Goal: Communication & Community: Participate in discussion

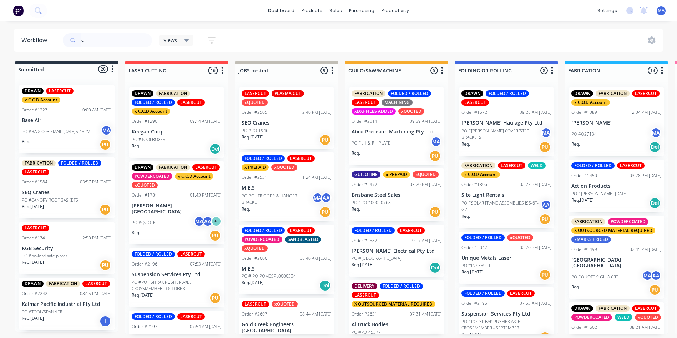
scroll to position [393, 0]
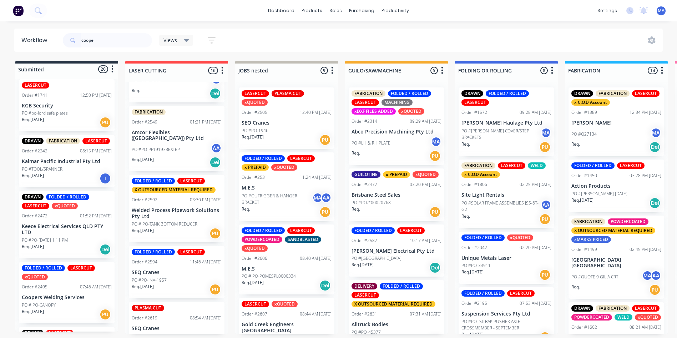
type input "[PERSON_NAME]"
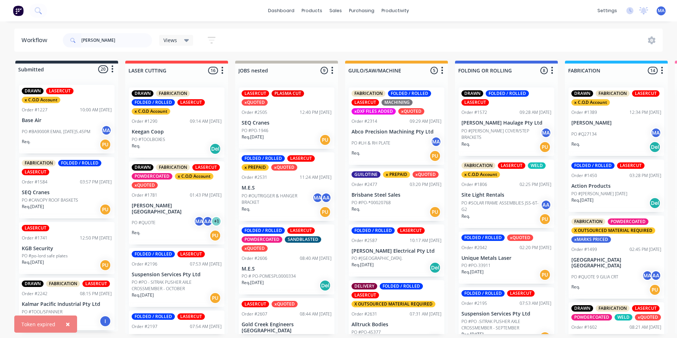
scroll to position [250, 0]
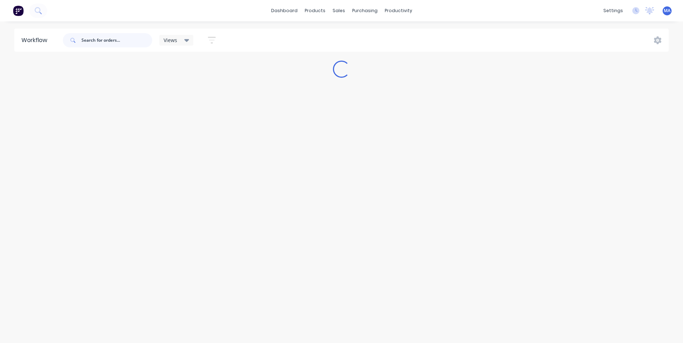
click at [111, 37] on input "text" at bounding box center [116, 40] width 71 height 14
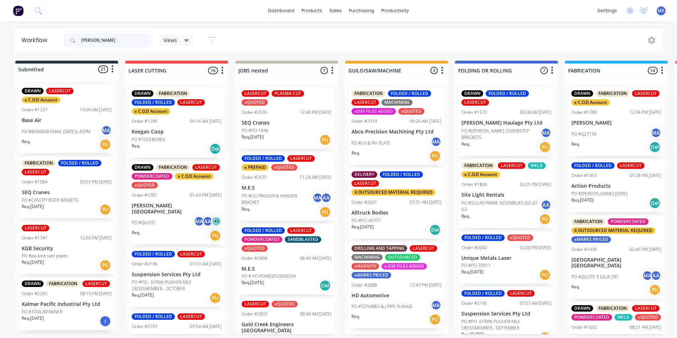
type input "[PERSON_NAME]"
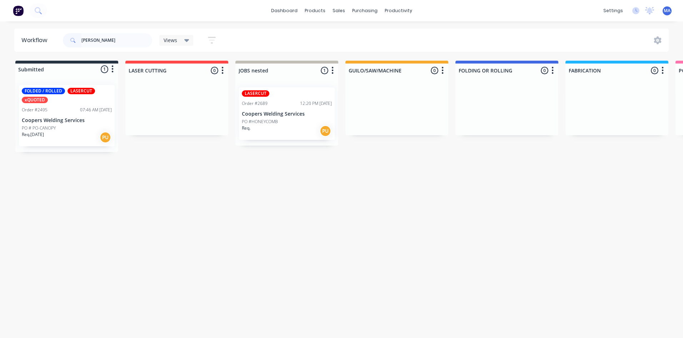
click at [277, 128] on div "Req. PU" at bounding box center [287, 131] width 90 height 12
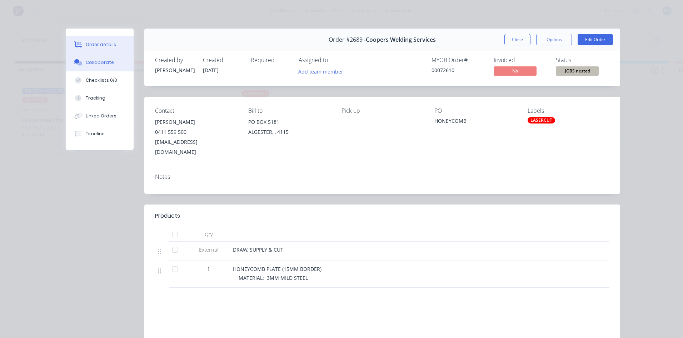
click at [104, 66] on button "Collaborate" at bounding box center [100, 63] width 68 height 18
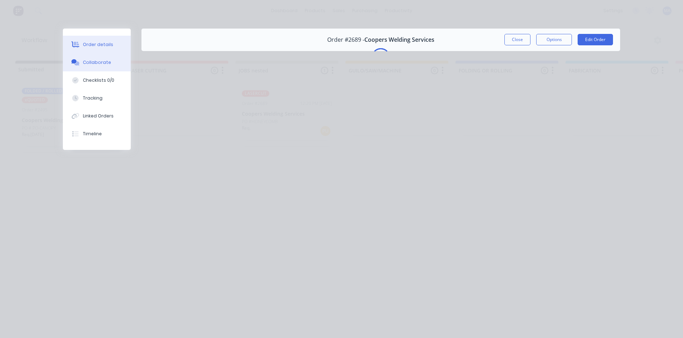
click at [94, 43] on div "Order details" at bounding box center [98, 44] width 30 height 6
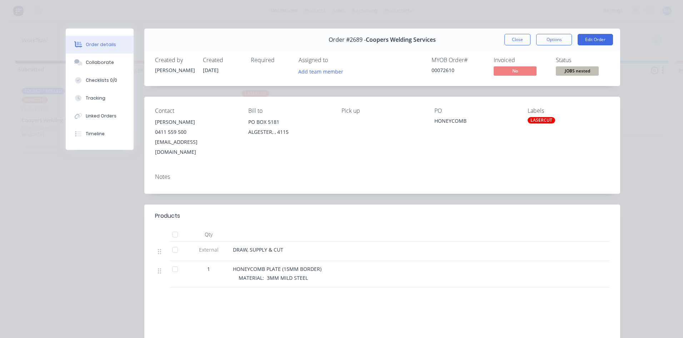
click at [511, 40] on button "Close" at bounding box center [517, 39] width 26 height 11
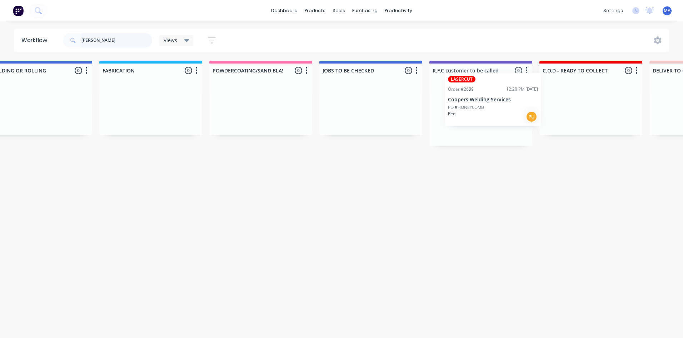
scroll to position [0, 467]
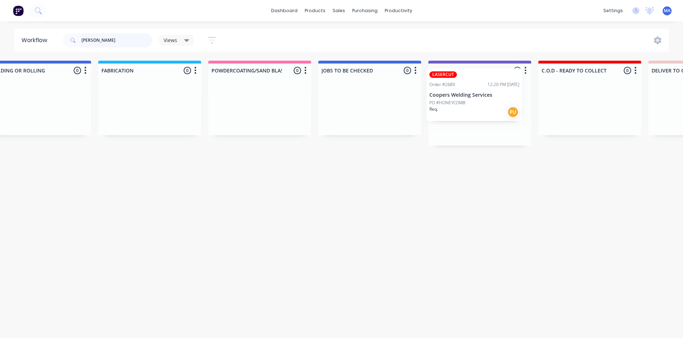
drag, startPoint x: 278, startPoint y: 115, endPoint x: 474, endPoint y: 102, distance: 196.8
click at [474, 102] on div "Submitted 1 Status colour #273444 hex #273444 Save Cancel Summaries Total order…" at bounding box center [589, 108] width 2122 height 94
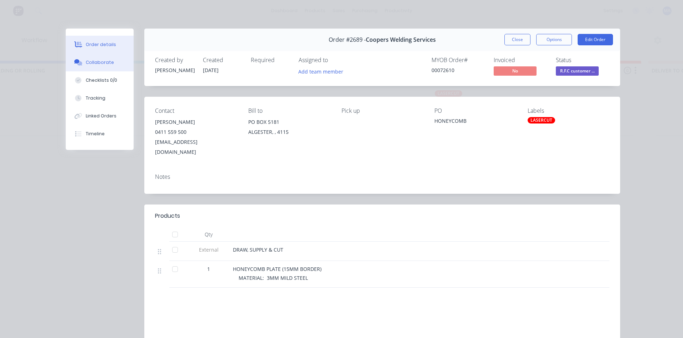
click at [93, 60] on div "Collaborate" at bounding box center [100, 62] width 28 height 6
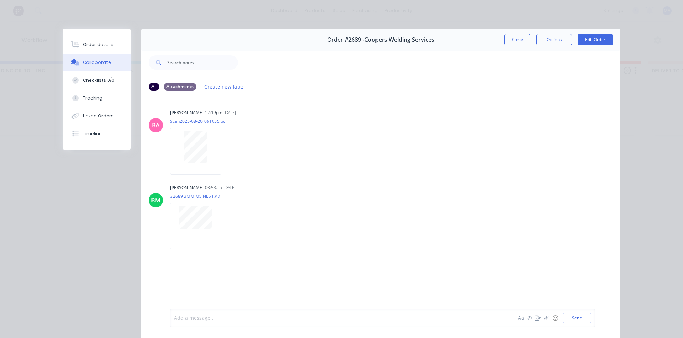
click at [230, 319] on div at bounding box center [330, 318] width 312 height 7
click at [588, 316] on button "Send" at bounding box center [577, 318] width 28 height 11
click at [276, 320] on div at bounding box center [330, 318] width 312 height 7
click at [585, 311] on div "call customer Aa @ ☺ Send" at bounding box center [382, 318] width 425 height 19
click at [581, 316] on button "Send" at bounding box center [577, 318] width 28 height 11
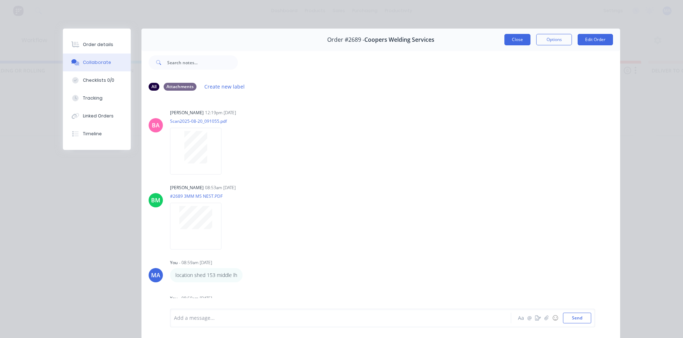
click at [514, 40] on button "Close" at bounding box center [517, 39] width 26 height 11
